Goal: Task Accomplishment & Management: Manage account settings

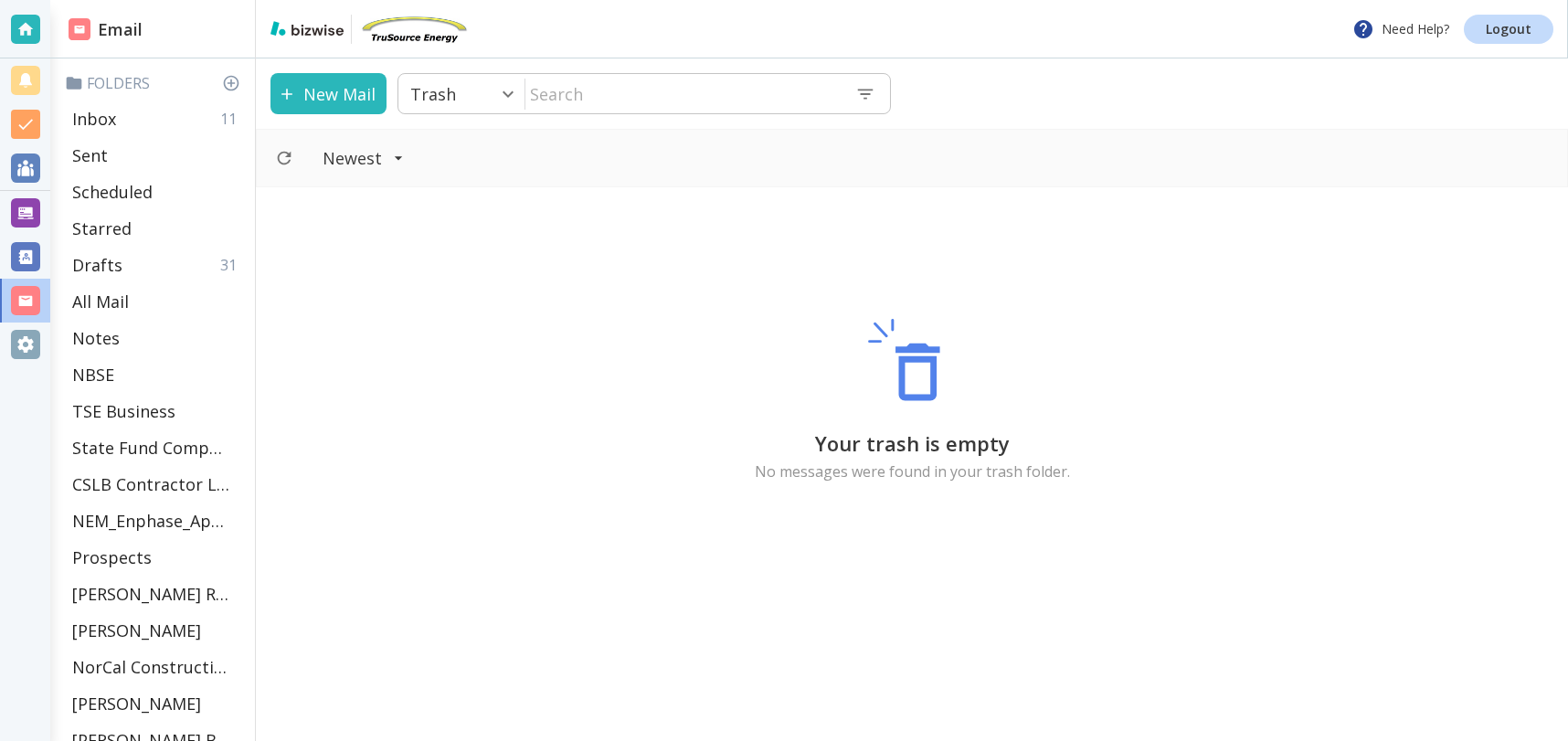
scroll to position [794, 0]
click at [137, 108] on div "Inbox 13" at bounding box center [157, 119] width 183 height 37
type input "0"
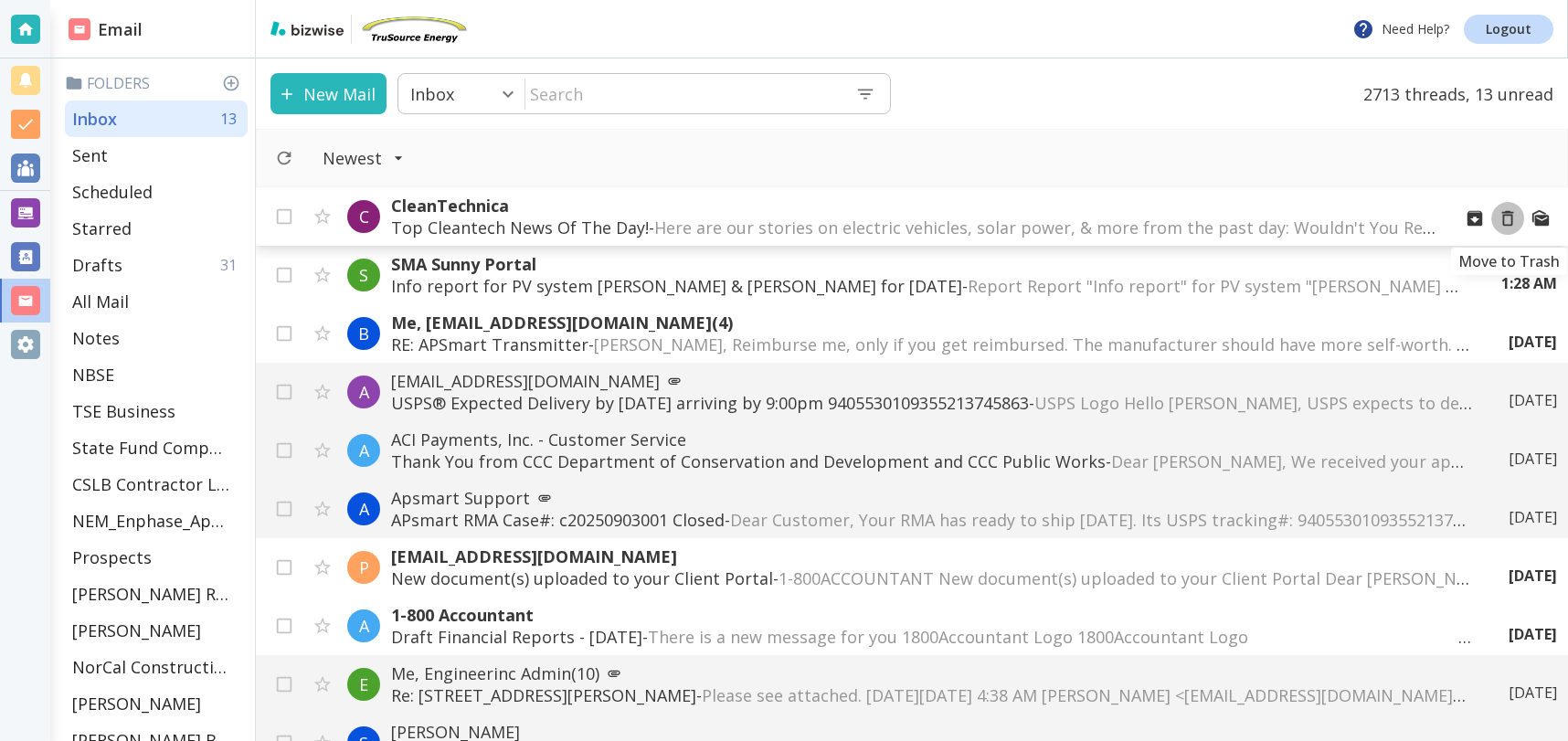
click at [1507, 218] on icon "Move to Trash" at bounding box center [1508, 218] width 20 height 20
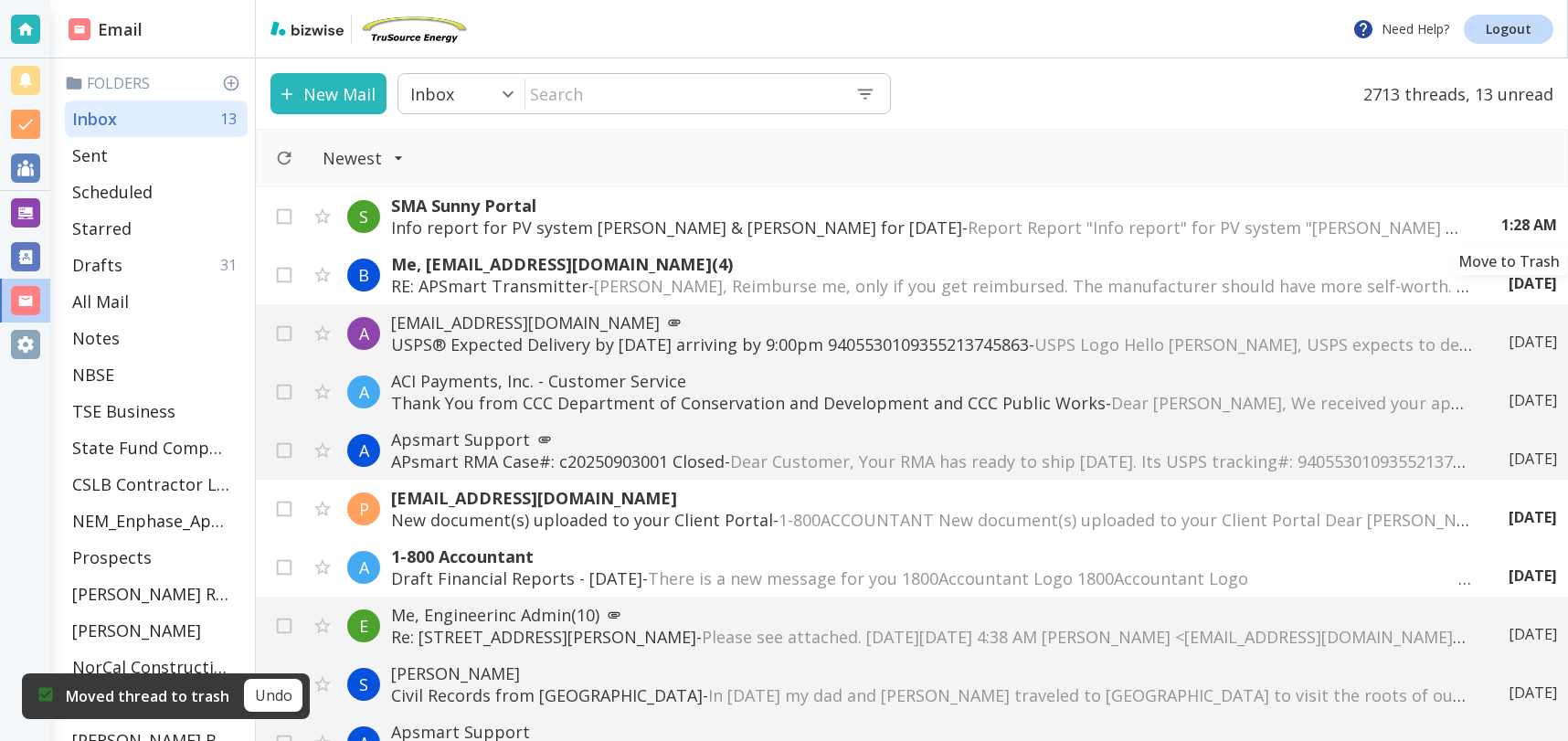
click at [0, 0] on icon "Move to Trash" at bounding box center [0, 0] width 0 height 0
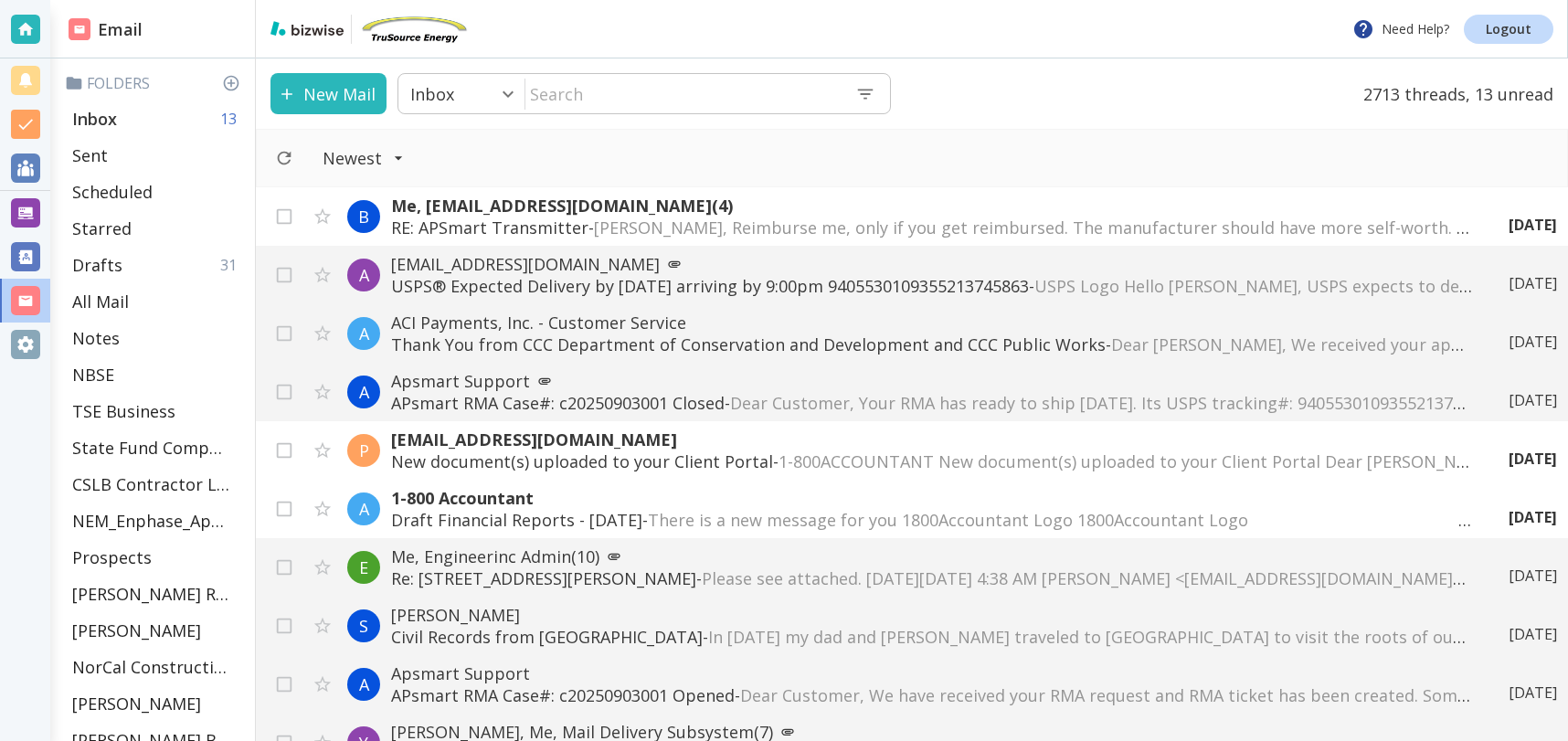
click at [107, 119] on p "Inbox" at bounding box center [94, 118] width 44 height 22
